Goal: Task Accomplishment & Management: Manage account settings

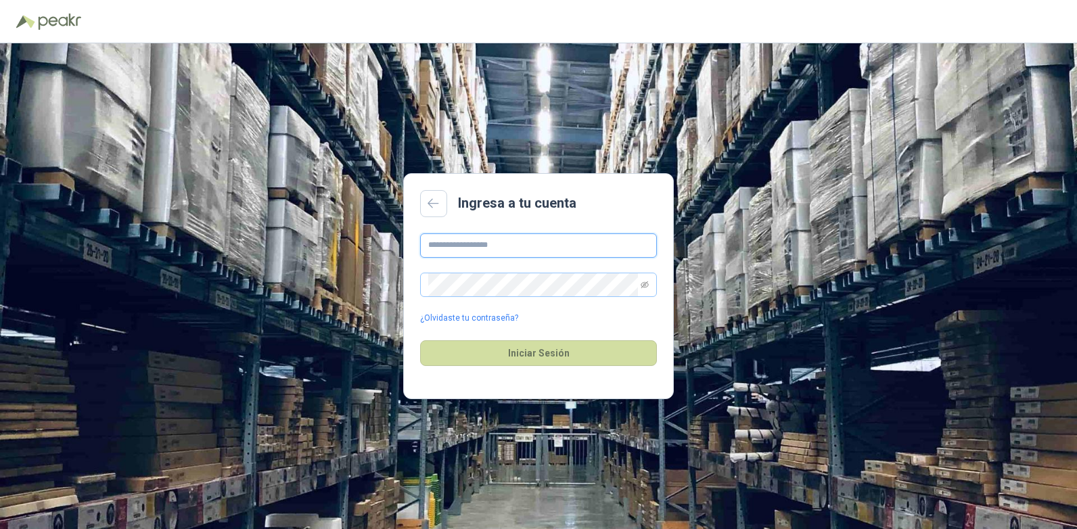
type input "**********"
click at [640, 284] on span at bounding box center [538, 285] width 237 height 24
click at [647, 285] on icon "eye-invisible" at bounding box center [645, 284] width 8 height 7
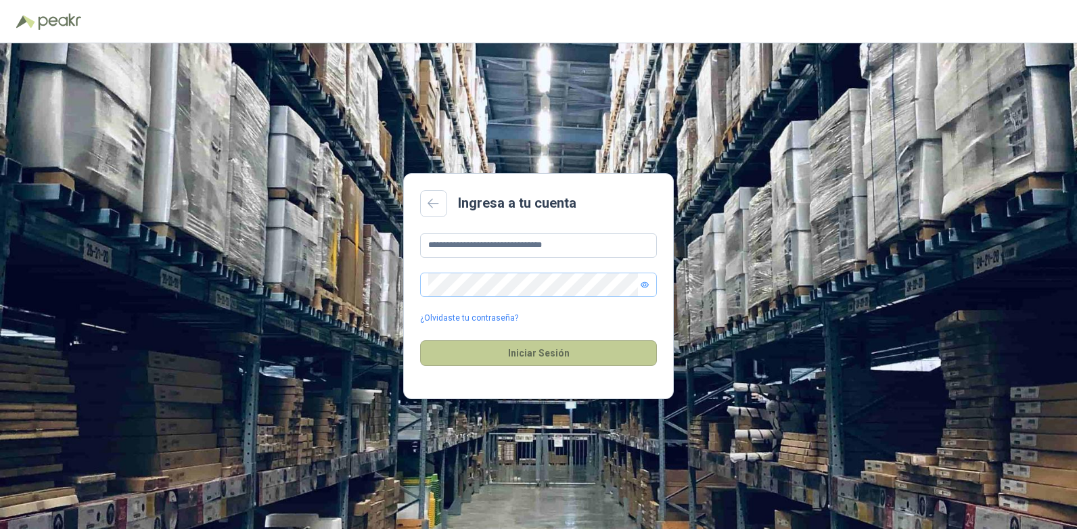
click at [572, 355] on button "Iniciar Sesión" at bounding box center [538, 353] width 237 height 26
click at [488, 247] on input "**********" at bounding box center [538, 245] width 237 height 24
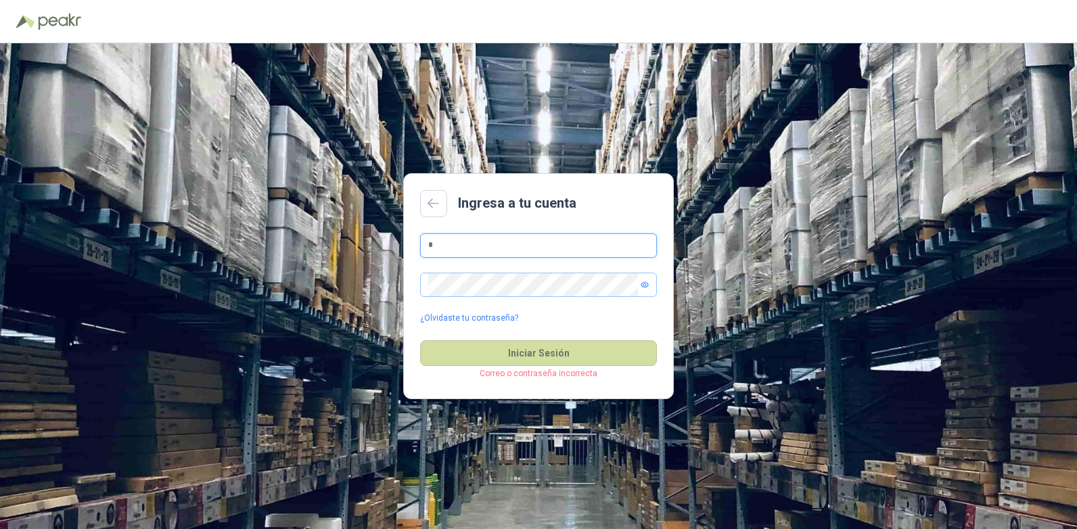
type input "**********"
click at [641, 285] on icon "eye" at bounding box center [645, 285] width 8 height 8
click at [638, 284] on span at bounding box center [538, 285] width 237 height 24
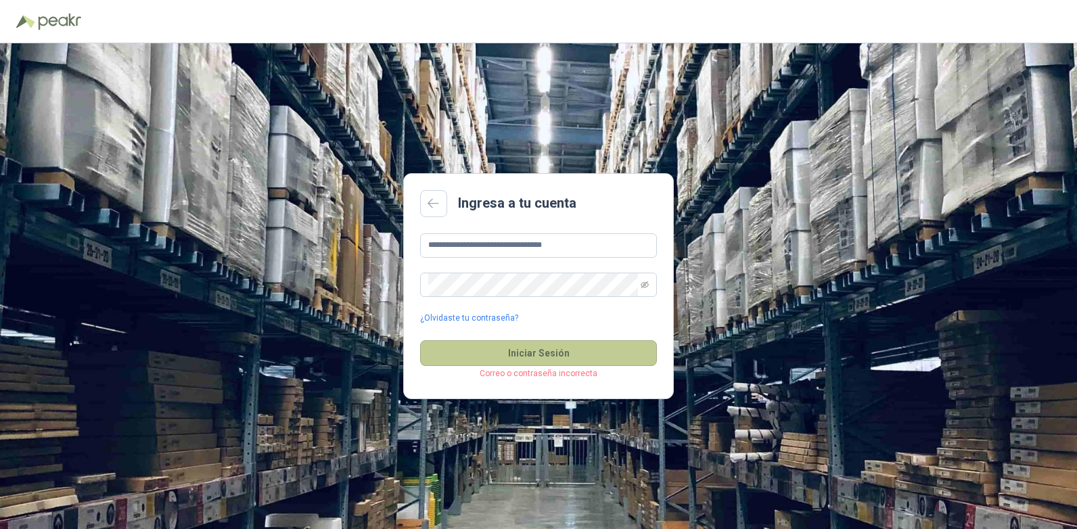
click at [465, 350] on button "Iniciar Sesión" at bounding box center [538, 353] width 237 height 26
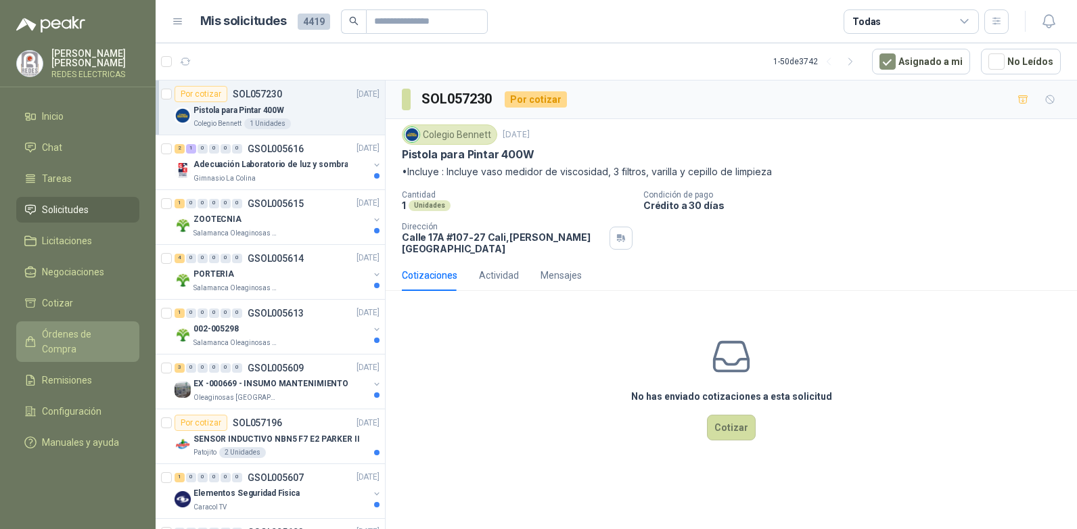
click at [27, 335] on icon at bounding box center [30, 341] width 12 height 12
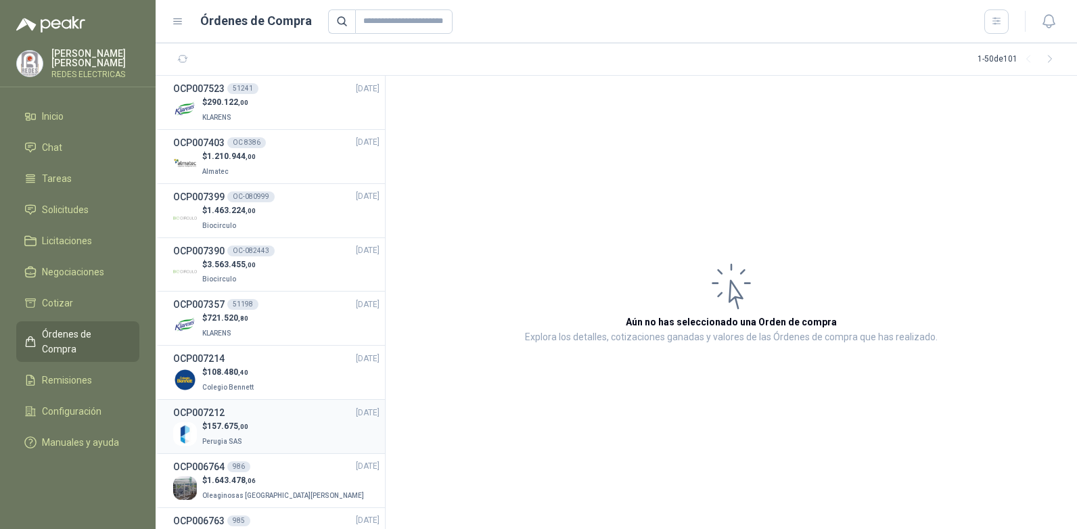
click at [195, 419] on h3 "OCP007212" at bounding box center [198, 412] width 51 height 15
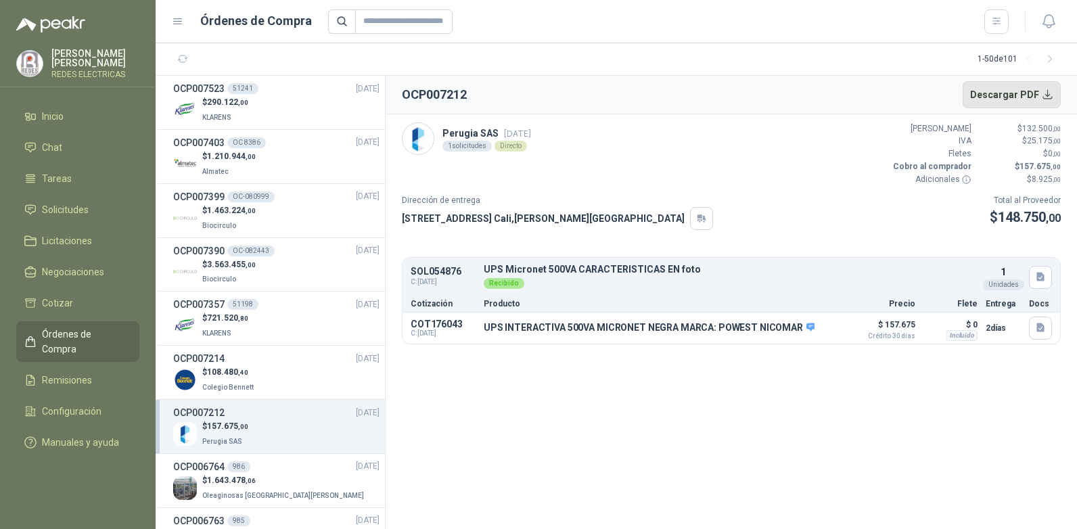
click at [1031, 95] on button "Descargar PDF" at bounding box center [1011, 94] width 99 height 27
click at [229, 252] on div "OC-082443" at bounding box center [250, 251] width 47 height 11
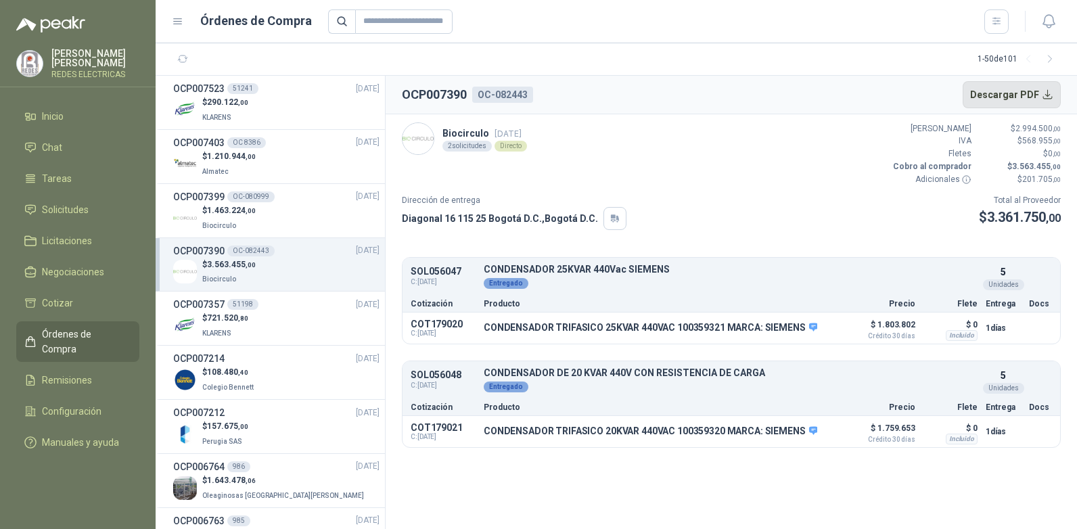
click at [1041, 101] on button "Descargar PDF" at bounding box center [1011, 94] width 99 height 27
click at [79, 296] on li "Cotizar" at bounding box center [77, 303] width 107 height 15
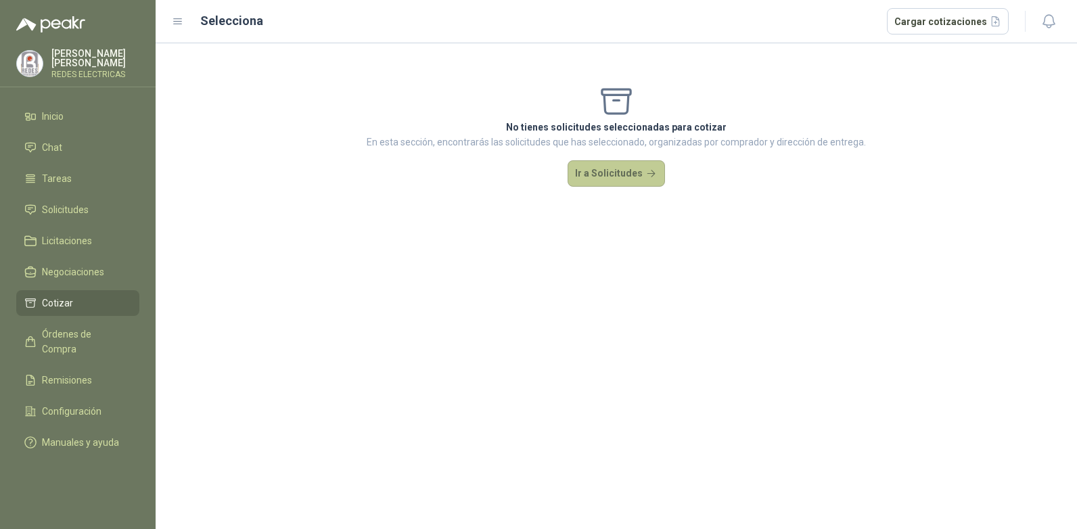
click at [590, 175] on button "Ir a Solicitudes" at bounding box center [615, 173] width 97 height 27
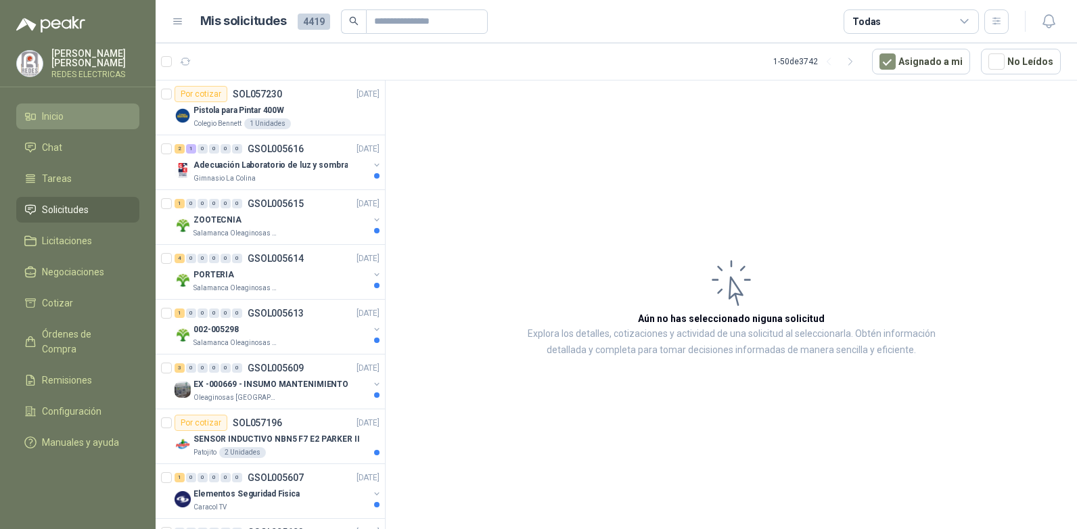
click at [64, 110] on span "Inicio" at bounding box center [53, 116] width 22 height 15
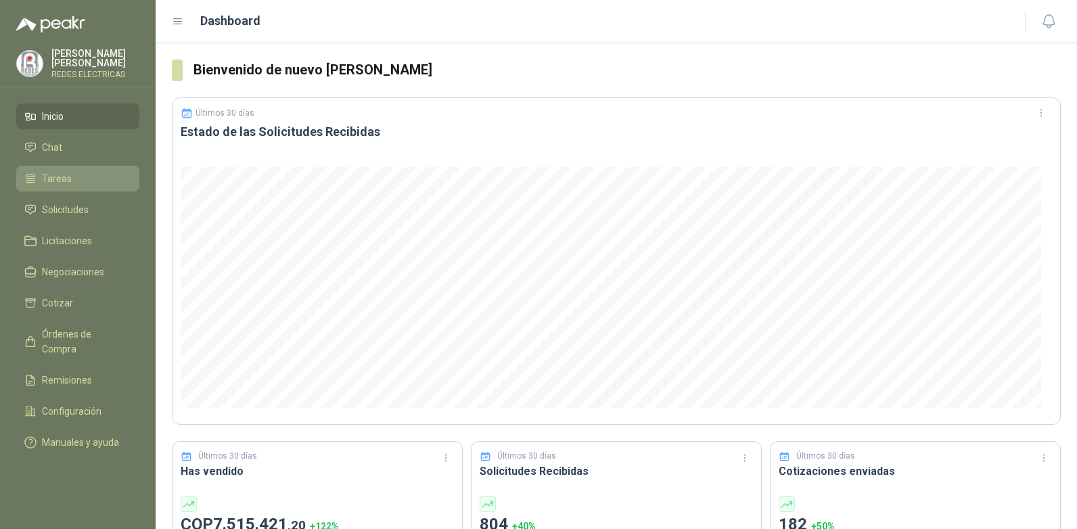
click at [37, 177] on li "Tareas" at bounding box center [77, 178] width 107 height 15
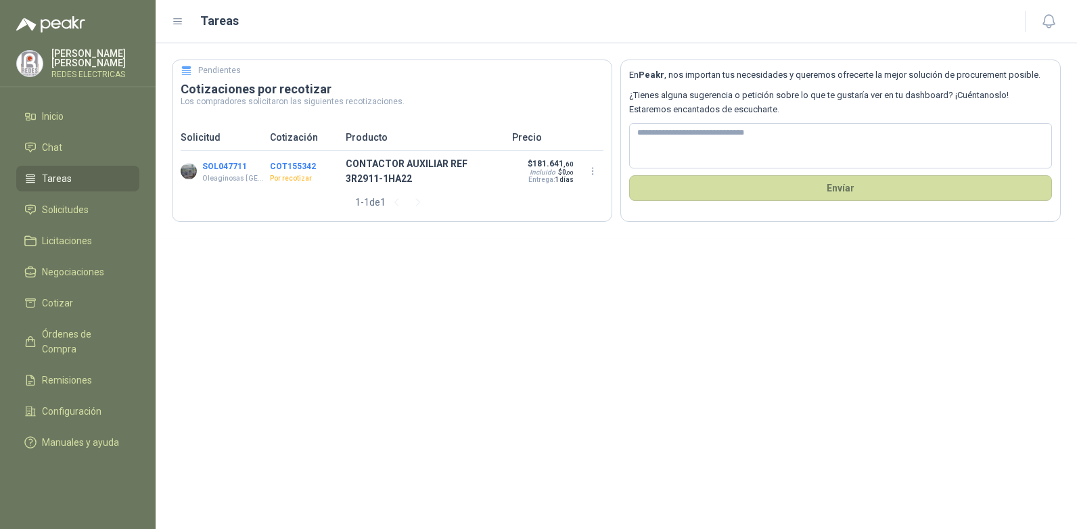
click at [296, 158] on div "SOL047711 Oleaginosas [GEOGRAPHIC_DATA][PERSON_NAME] COT155342 Por recotizar CO…" at bounding box center [392, 171] width 423 height 41
click at [297, 164] on button "COT155342" at bounding box center [293, 166] width 46 height 9
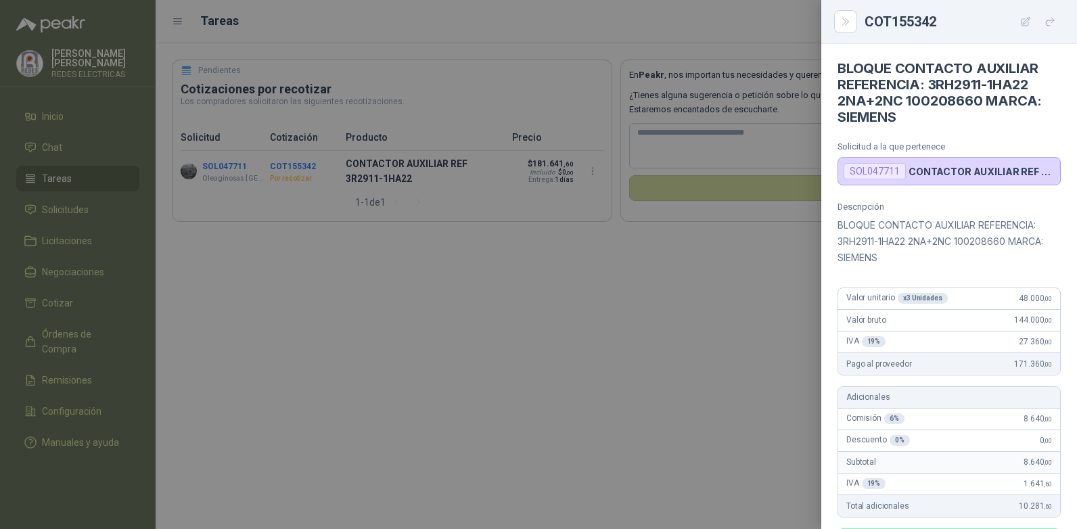
scroll to position [423, 0]
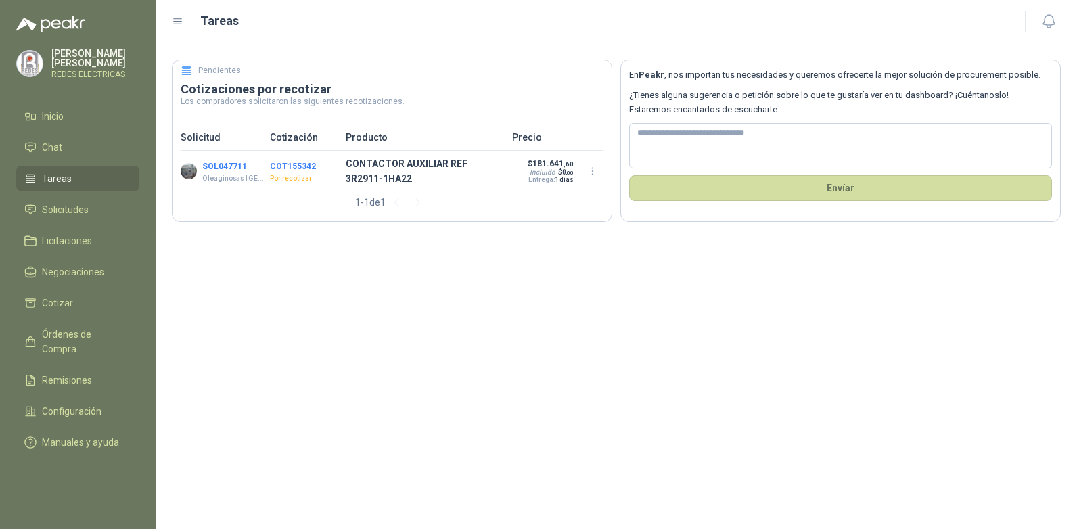
click at [220, 166] on button "SOL047711" at bounding box center [224, 166] width 45 height 9
click at [72, 211] on span "Solicitudes" at bounding box center [65, 209] width 47 height 15
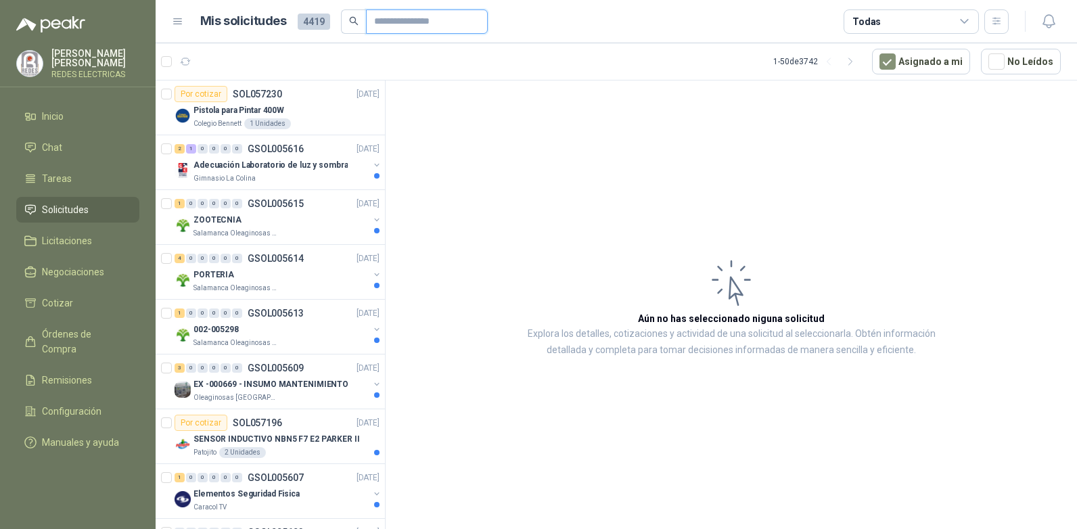
click at [401, 22] on input "text" at bounding box center [421, 21] width 95 height 23
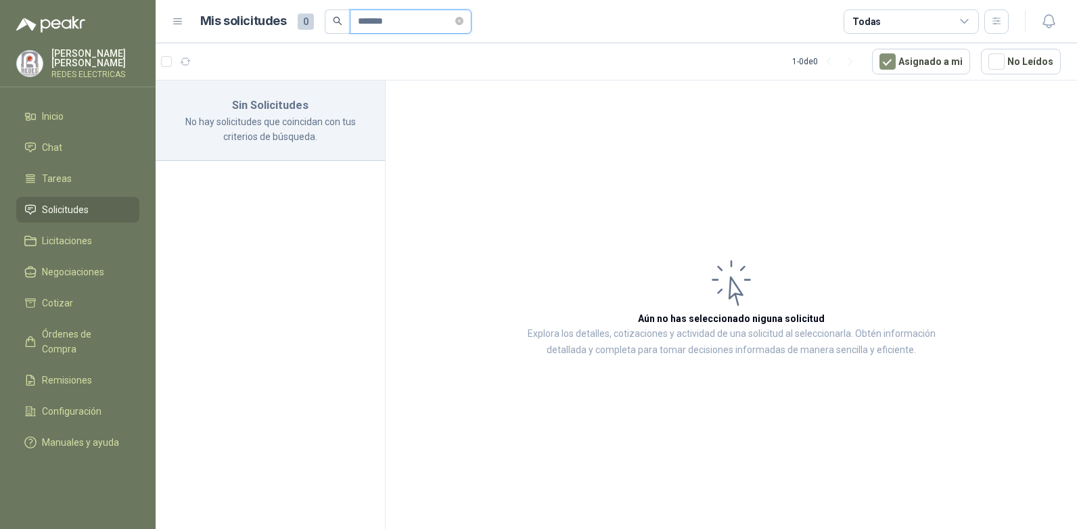
type input "*******"
click at [463, 21] on icon "close-circle" at bounding box center [459, 21] width 8 height 8
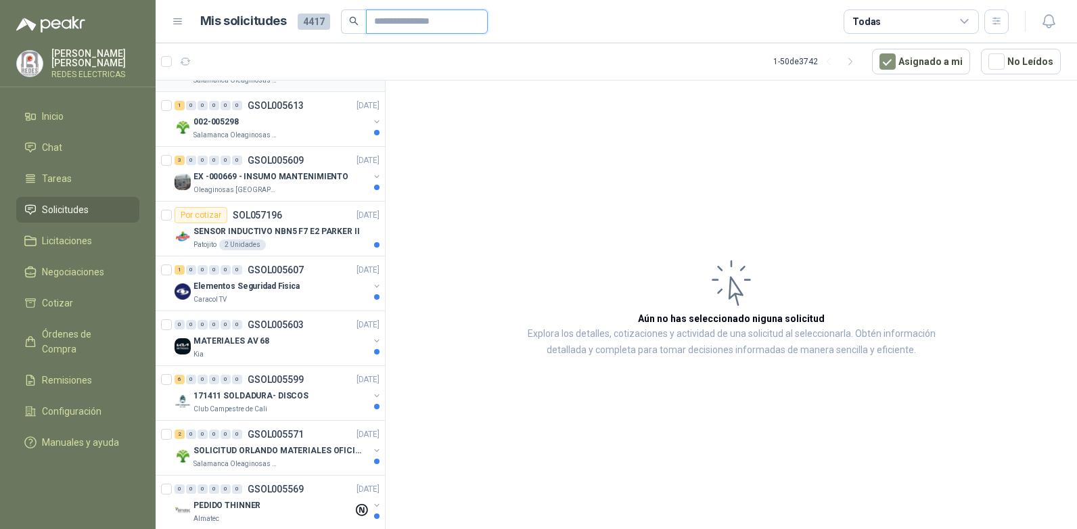
scroll to position [338, 0]
